Goal: Task Accomplishment & Management: Manage account settings

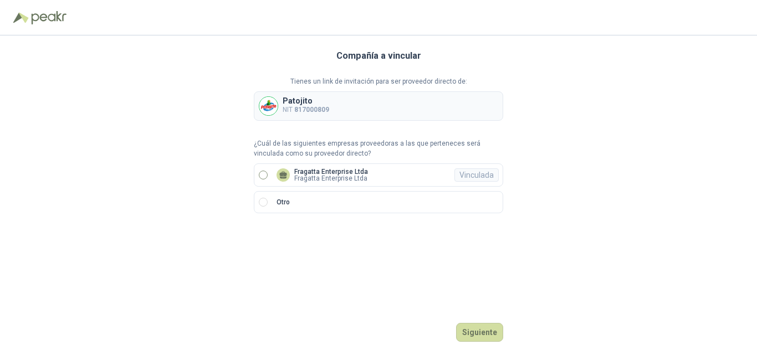
click at [315, 172] on p "Fragatta Enterprise Ltda" at bounding box center [331, 171] width 74 height 7
click at [480, 339] on button "Ingresar" at bounding box center [481, 332] width 44 height 19
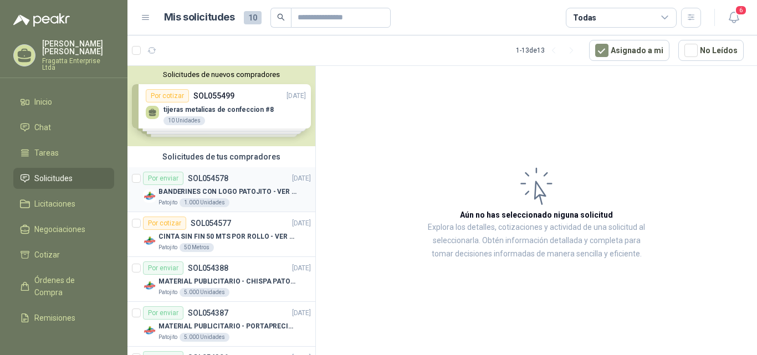
click at [211, 185] on div "BANDERINES CON LOGO PATOJITO - VER DOC ADJUNTO" at bounding box center [234, 191] width 152 height 13
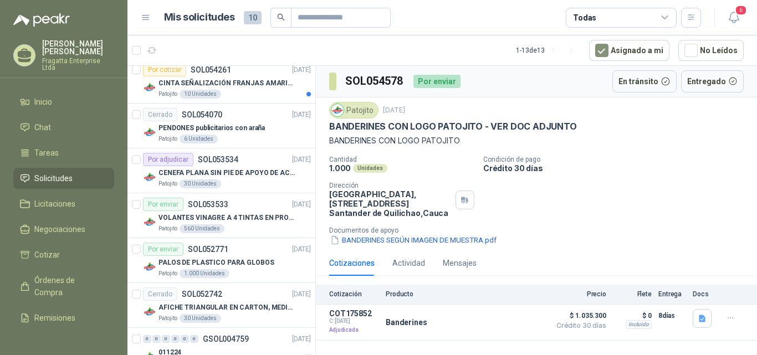
scroll to position [407, 0]
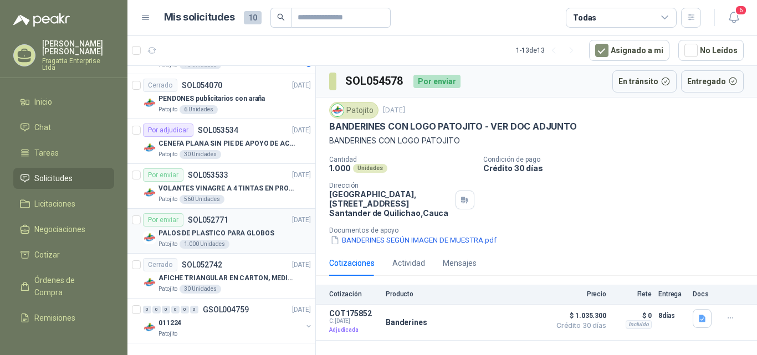
click at [269, 220] on div "Por enviar SOL052771 [DATE]" at bounding box center [227, 219] width 168 height 13
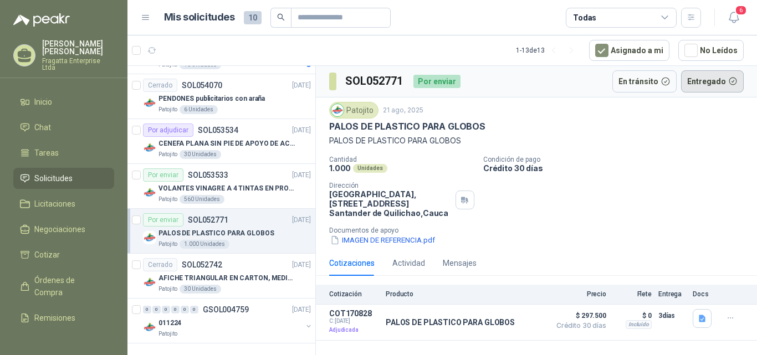
click at [702, 83] on button "Entregado" at bounding box center [712, 81] width 63 height 22
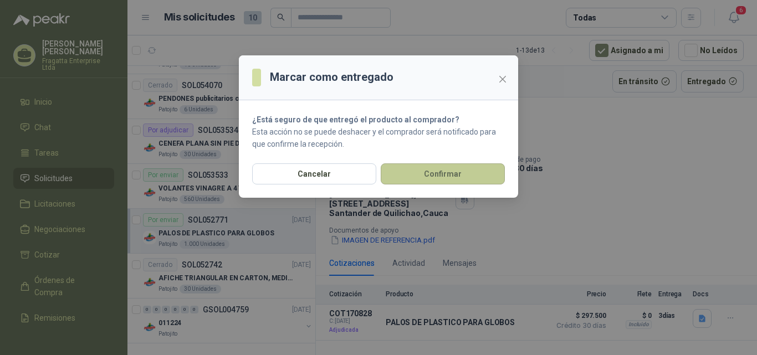
click at [449, 177] on button "Confirmar" at bounding box center [443, 173] width 124 height 21
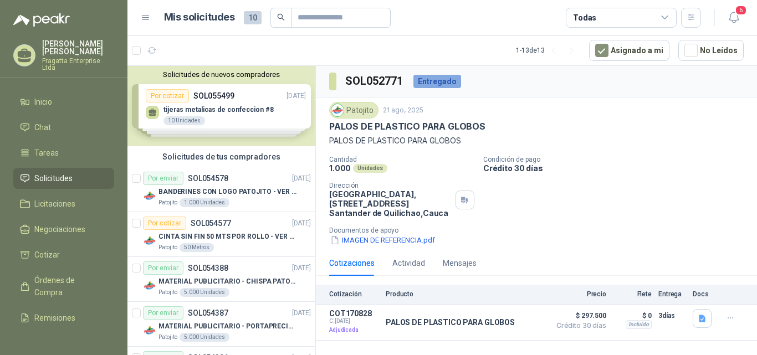
click at [280, 102] on div "Solicitudes de nuevos compradores Por cotizar SOL055499 [DATE] tijeras metalica…" at bounding box center [221, 106] width 188 height 80
